Goal: Task Accomplishment & Management: Use online tool/utility

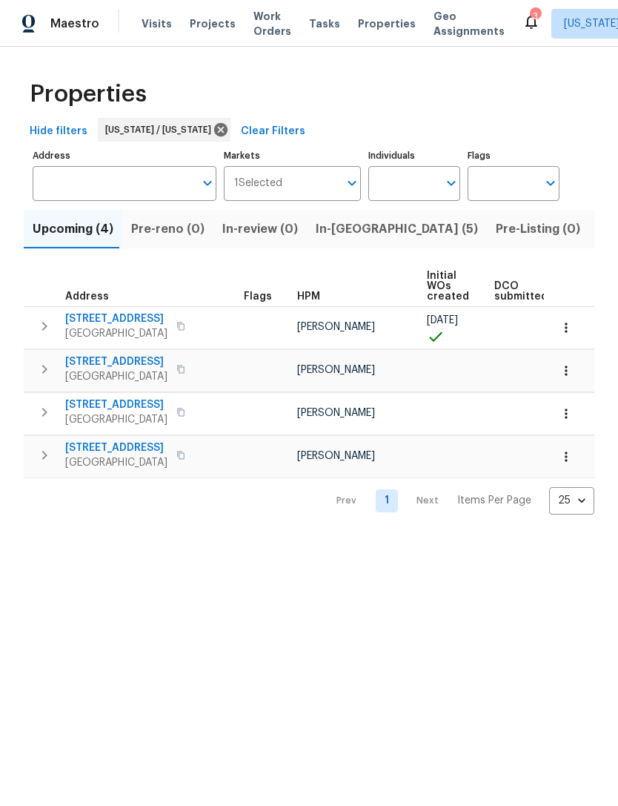
click at [347, 236] on span "In-reno (5)" at bounding box center [397, 229] width 162 height 21
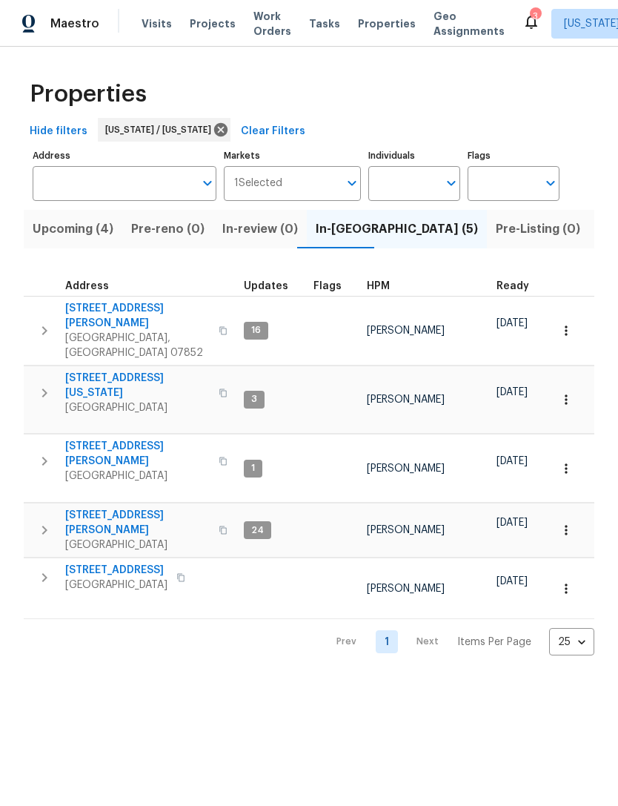
click at [122, 563] on span "[STREET_ADDRESS]" at bounding box center [116, 570] width 102 height 15
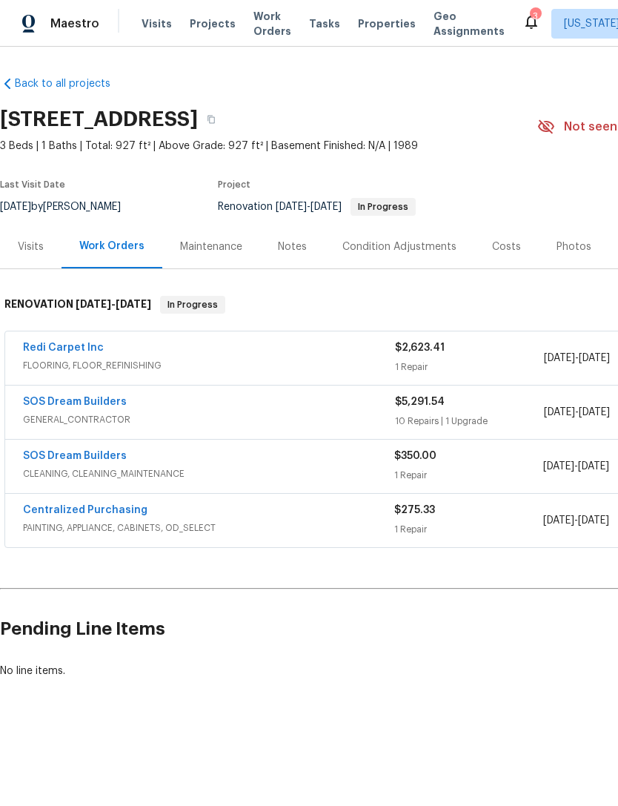
click at [102, 397] on link "SOS Dream Builders" at bounding box center [75, 402] width 104 height 10
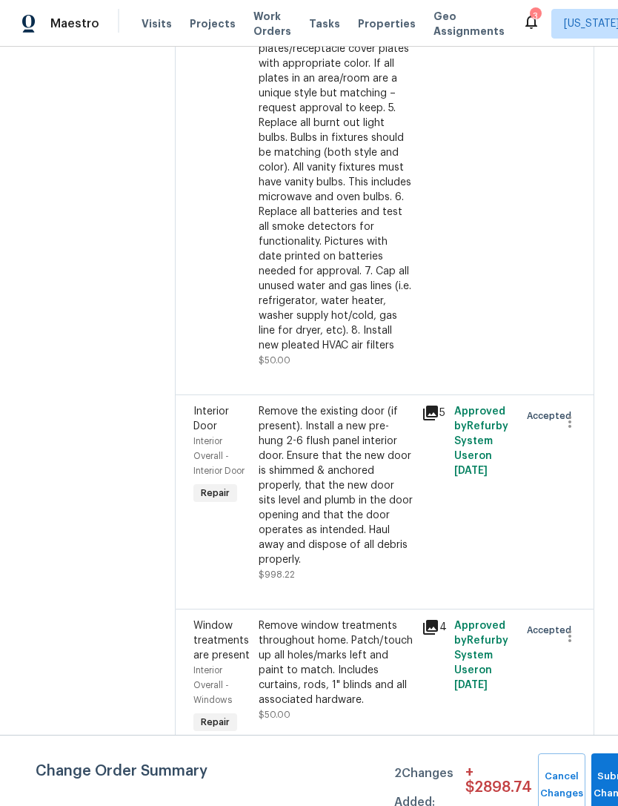
scroll to position [1943, 0]
click at [385, 536] on div "Remove the existing door (if present). Install a new pre-hung 2-6 flush panel i…" at bounding box center [336, 485] width 154 height 163
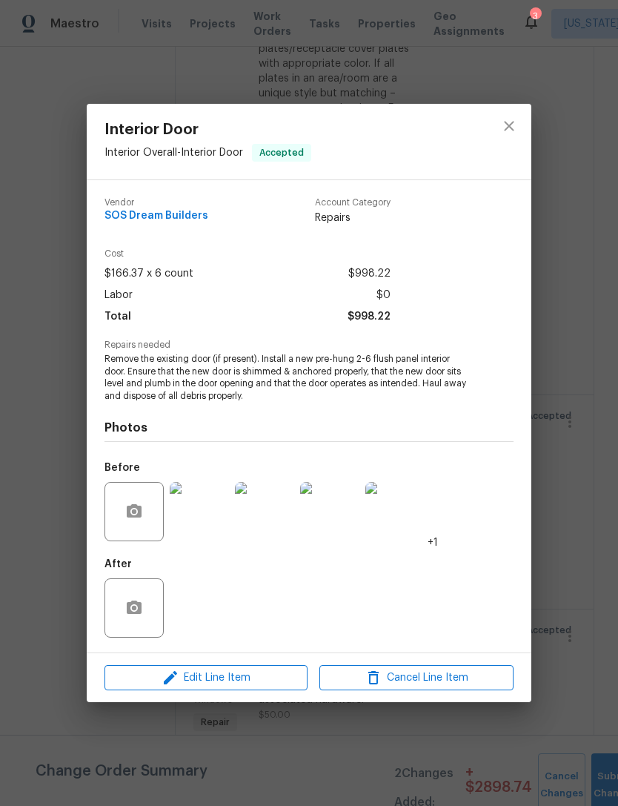
click at [394, 447] on div "Photos Before +1 After" at bounding box center [309, 524] width 409 height 244
click at [516, 136] on button "close" at bounding box center [509, 126] width 36 height 36
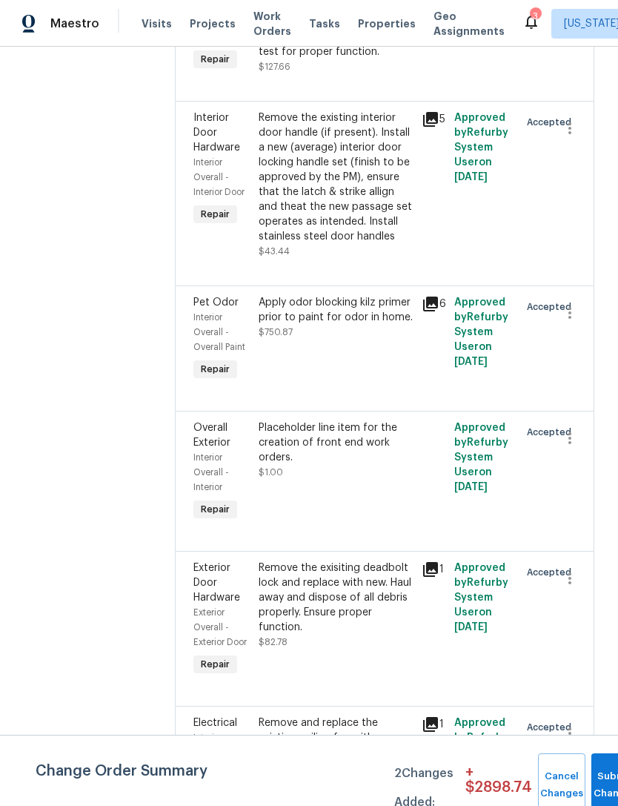
scroll to position [878, 0]
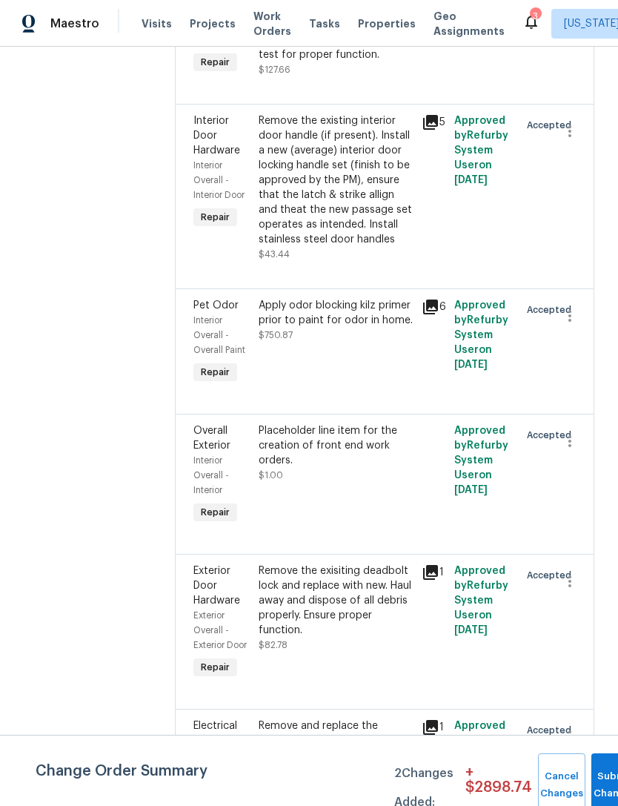
click at [365, 235] on div "Remove the existing interior door handle (if present). Install a new (average) …" at bounding box center [336, 179] width 154 height 133
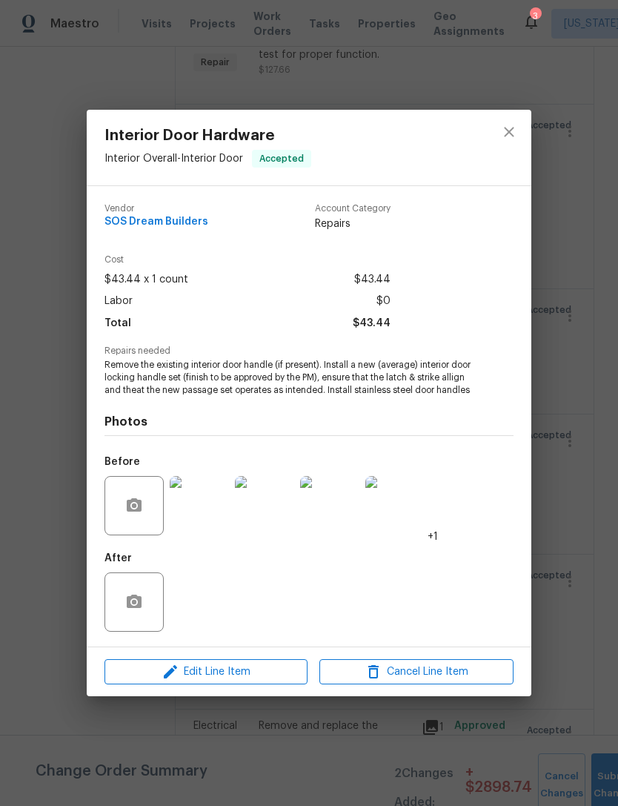
click at [256, 697] on div "Edit Line Item Cancel Line Item" at bounding box center [309, 672] width 445 height 50
click at [275, 673] on span "Edit Line Item" at bounding box center [206, 672] width 194 height 19
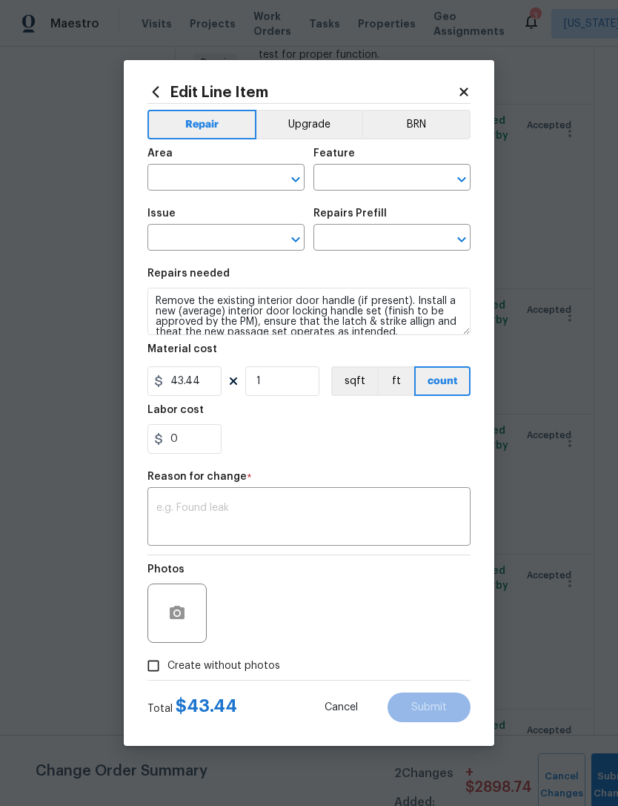
type input "Interior Overall"
type input "Interior Door"
type input "Interior Door Hardware"
type input "Install Locking Door Handle (average) $43.44"
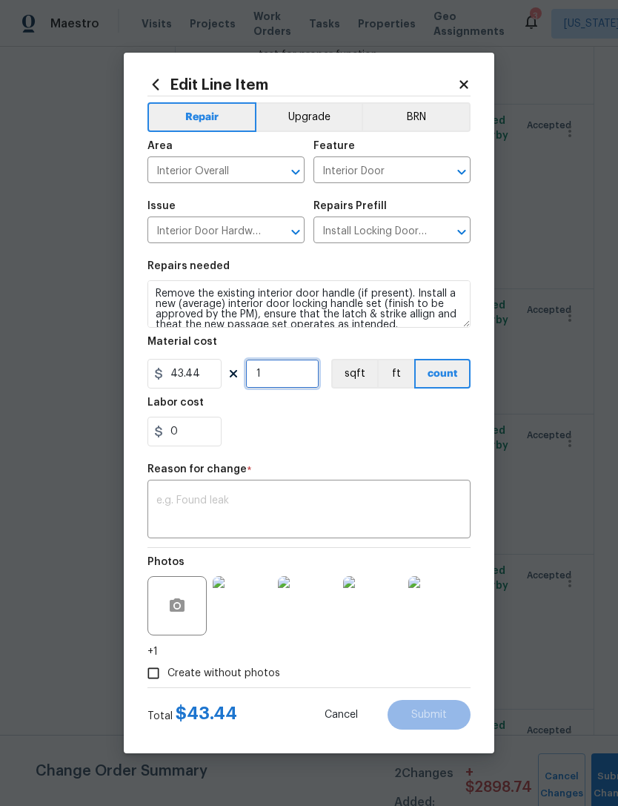
click at [299, 369] on input "1" at bounding box center [282, 374] width 74 height 30
type input "6"
click at [379, 414] on div "Labor cost" at bounding box center [308, 406] width 323 height 19
click at [363, 510] on textarea at bounding box center [308, 510] width 305 height 31
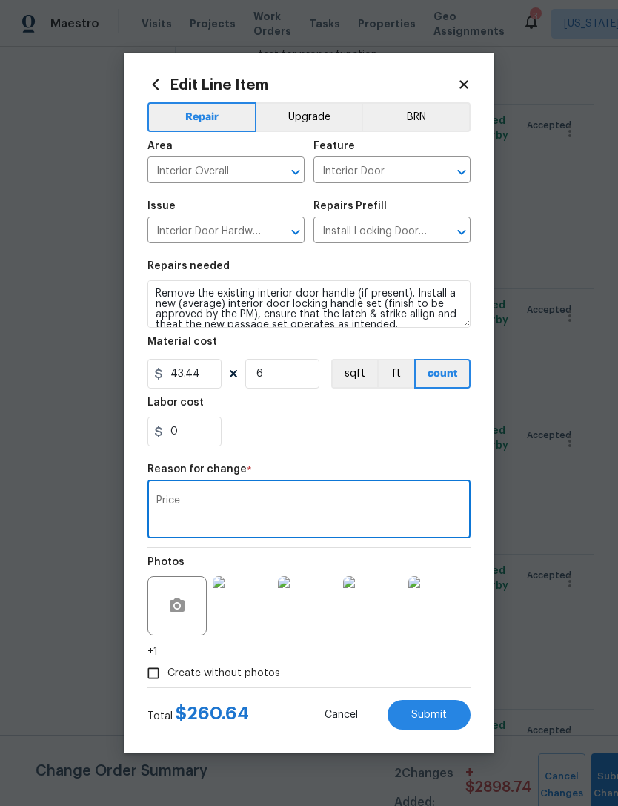
type textarea "Price"
click at [398, 428] on div "0" at bounding box center [308, 432] width 323 height 30
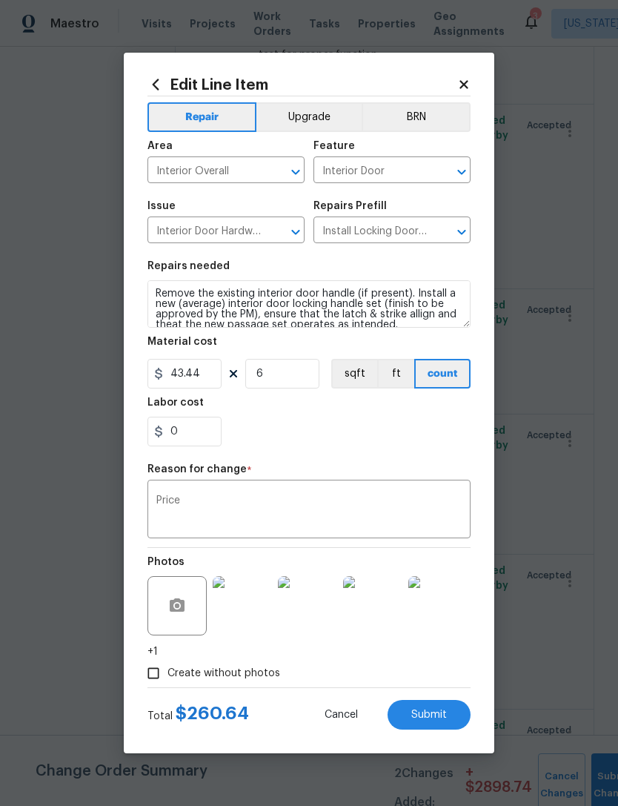
click at [437, 723] on button "Submit" at bounding box center [429, 715] width 83 height 30
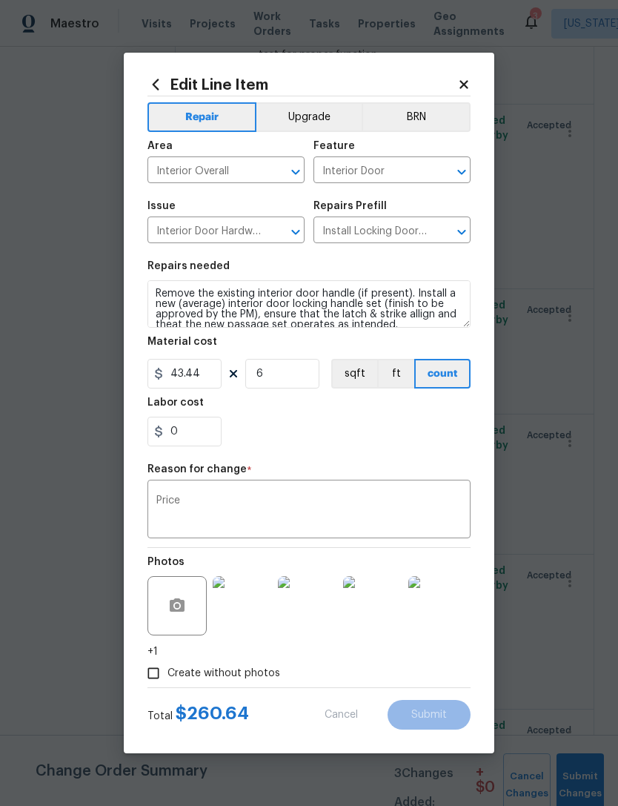
type input "1"
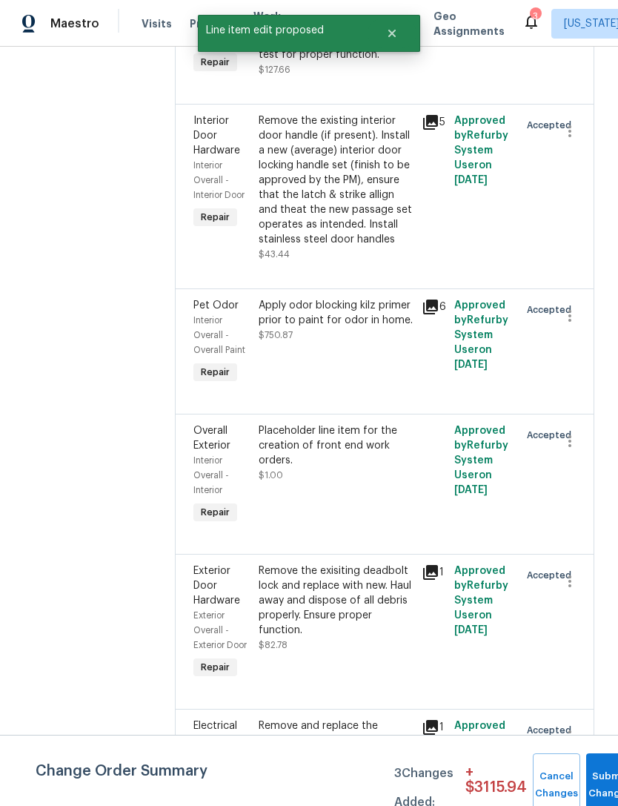
scroll to position [0, 0]
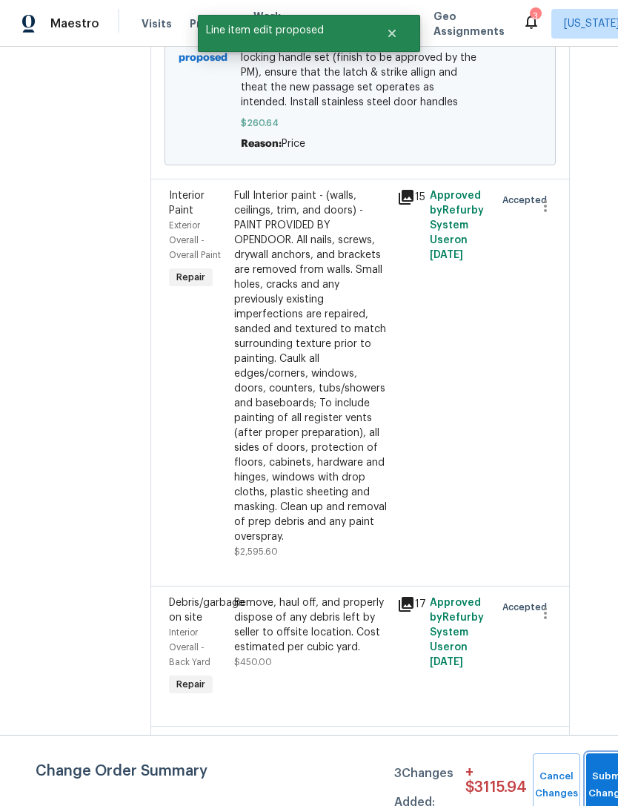
click at [599, 772] on button "Submit Changes" at bounding box center [609, 785] width 47 height 64
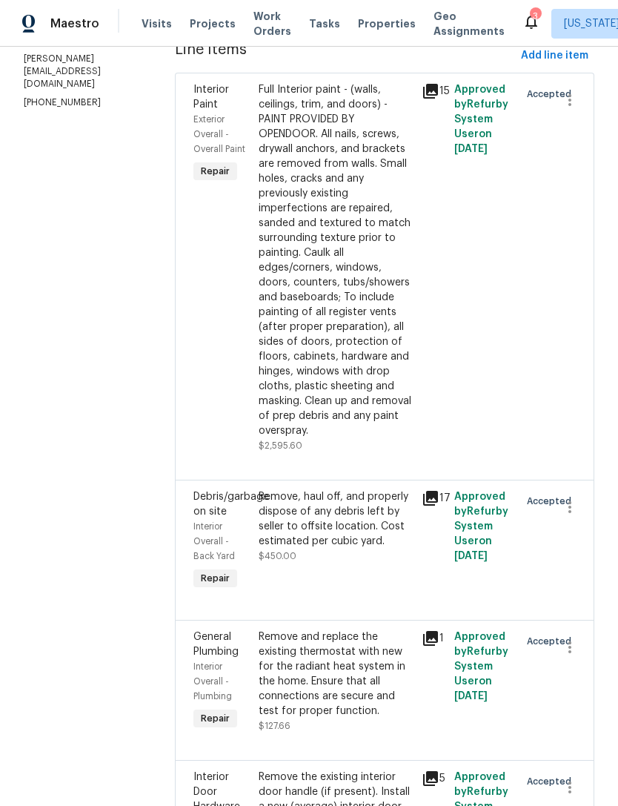
scroll to position [223, 0]
